Goal: Browse casually

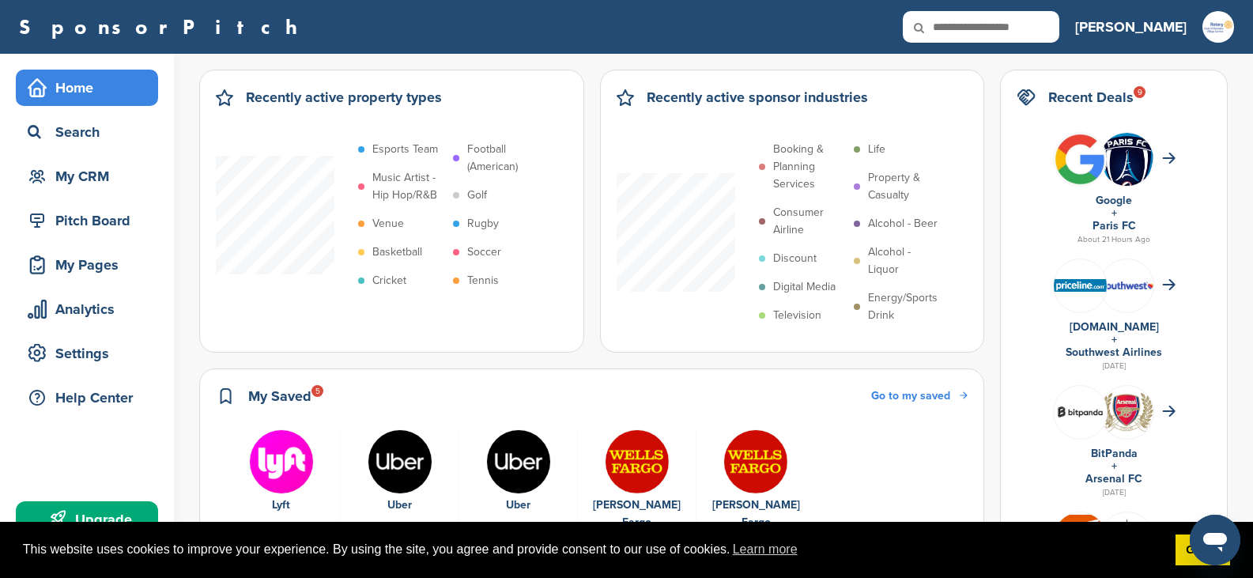
click at [1137, 94] on div "9" at bounding box center [1140, 92] width 12 height 12
click at [1142, 92] on div "9" at bounding box center [1140, 92] width 12 height 12
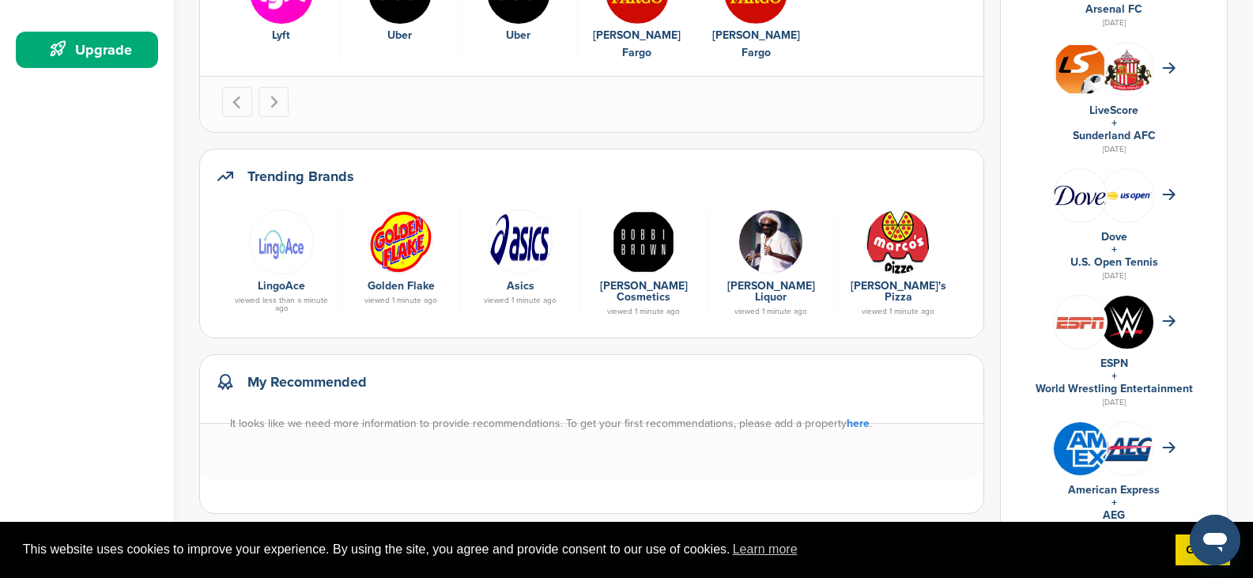
scroll to position [474, 0]
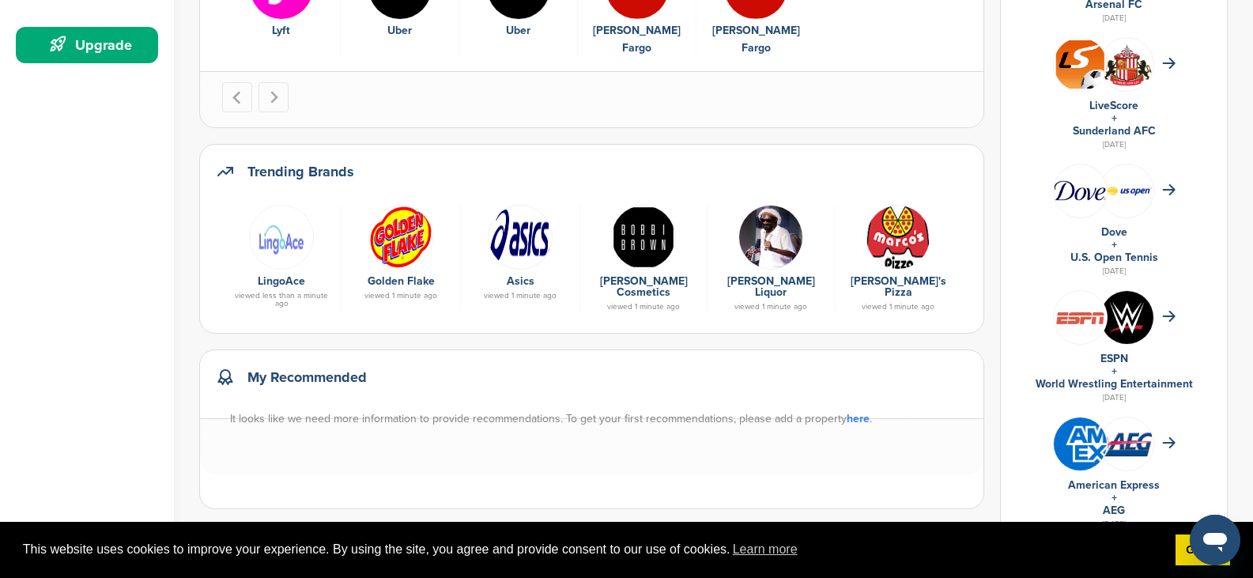
click at [1165, 182] on div at bounding box center [1114, 191] width 194 height 70
click at [1168, 189] on icon at bounding box center [1168, 189] width 11 height 9
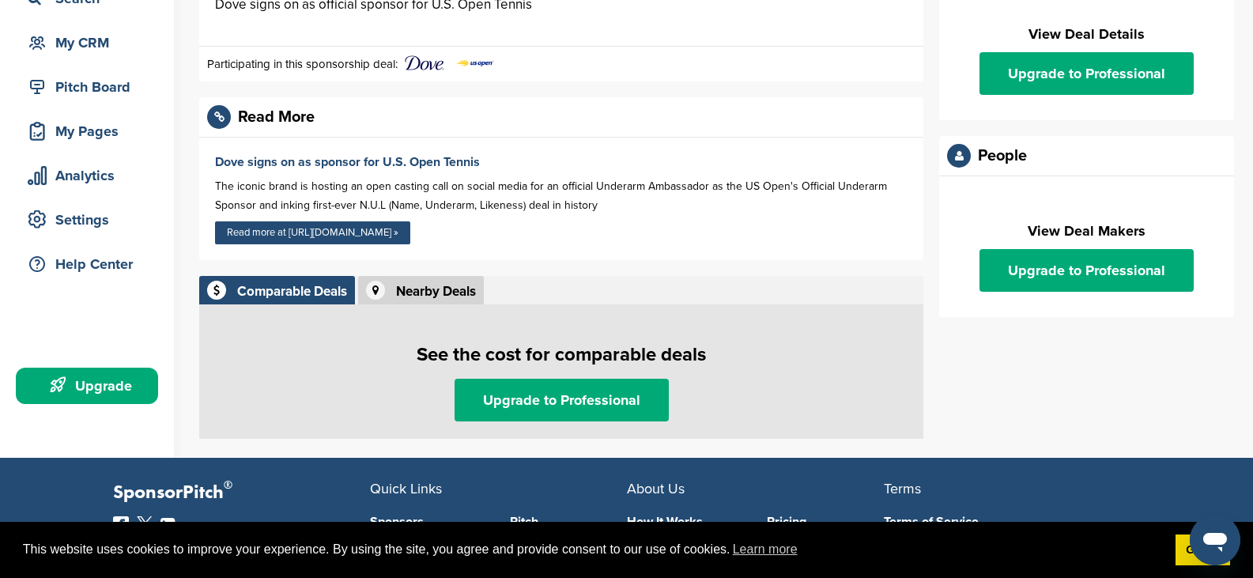
scroll to position [158, 0]
